Goal: Find specific page/section: Find specific page/section

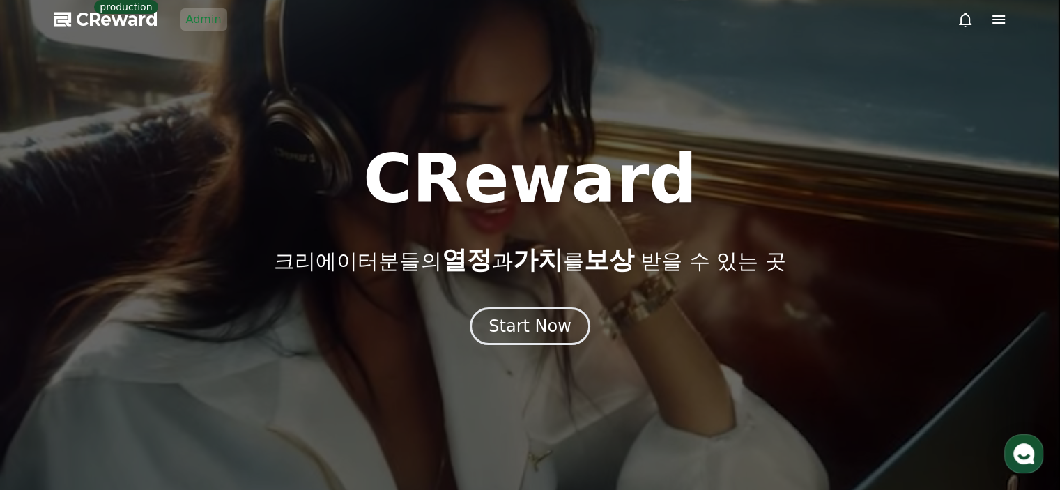
click at [212, 25] on link "Admin" at bounding box center [203, 19] width 47 height 22
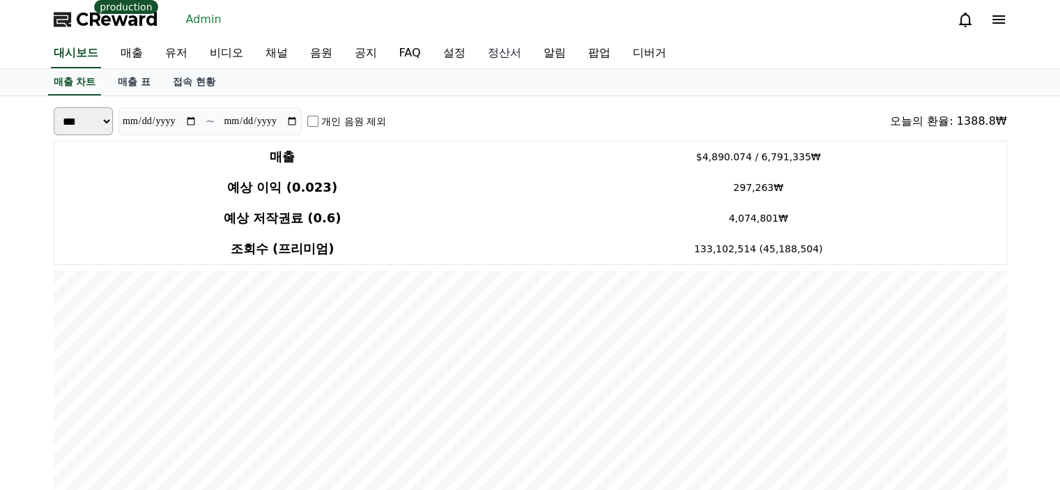
click at [516, 56] on link "정산서" at bounding box center [505, 53] width 56 height 29
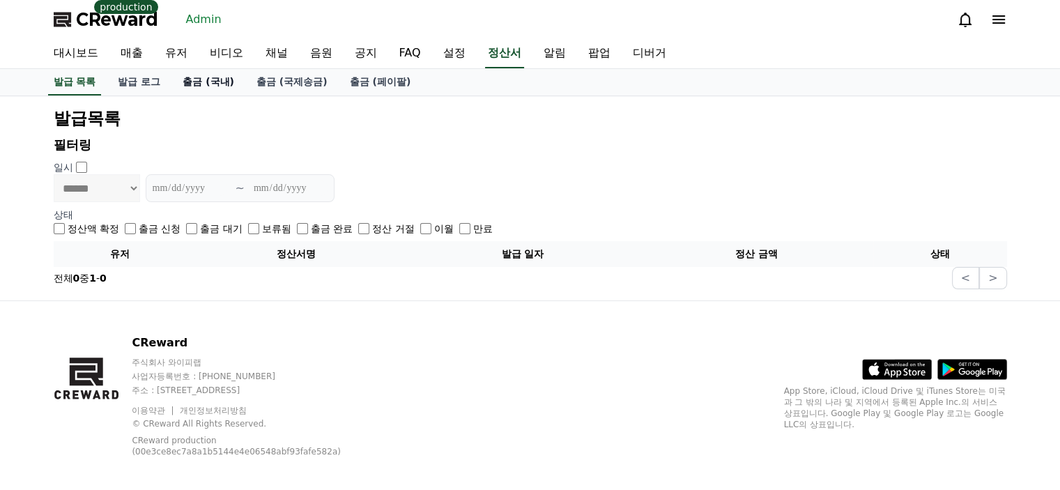
click at [208, 83] on link "출금 (국내)" at bounding box center [208, 82] width 74 height 26
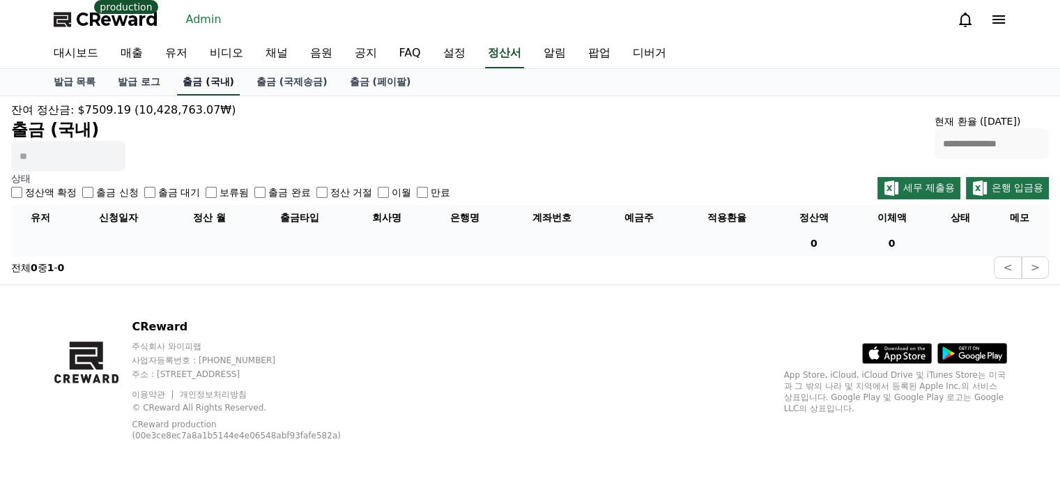
click at [303, 86] on link "출금 (국제송금)" at bounding box center [291, 82] width 93 height 26
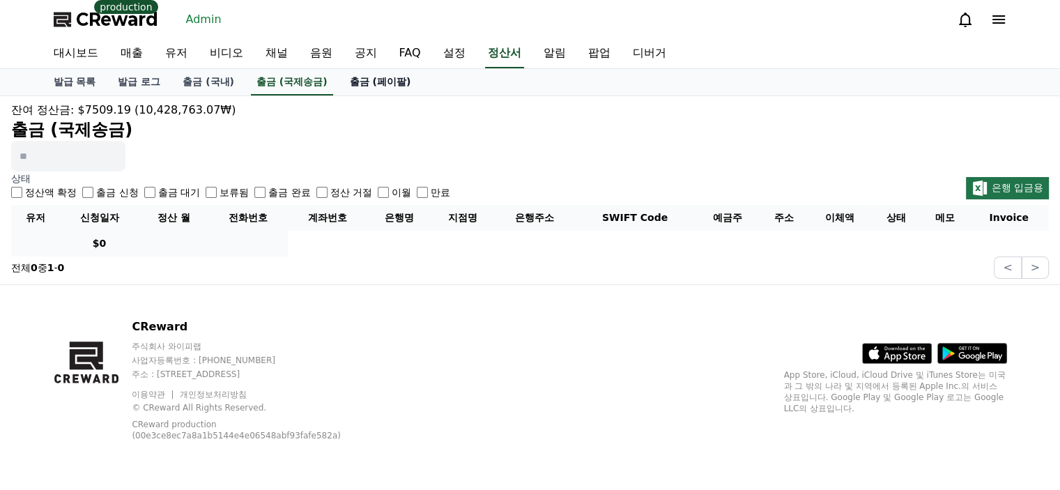
click at [369, 84] on link "출금 (페이팔)" at bounding box center [381, 82] width 84 height 26
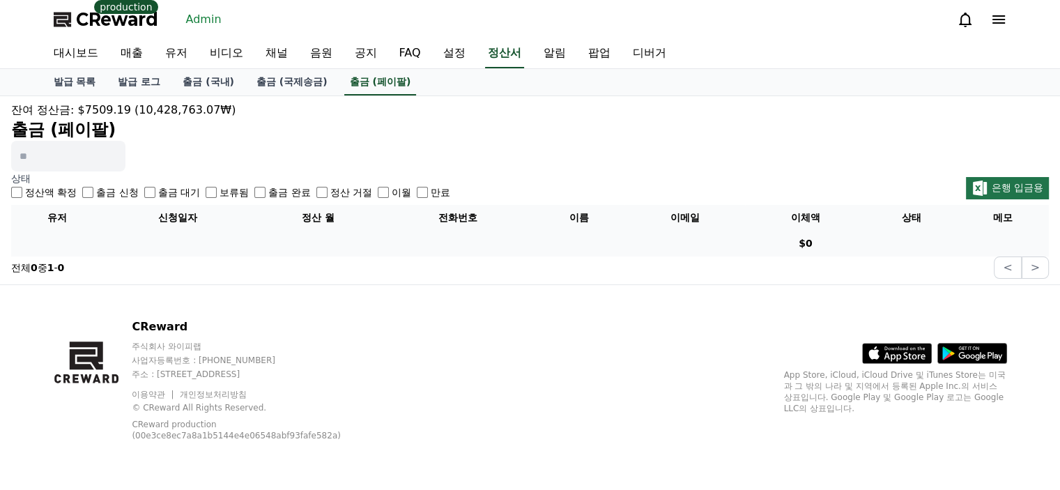
click at [147, 398] on link "이용약관" at bounding box center [154, 395] width 44 height 10
